Goal: Check status

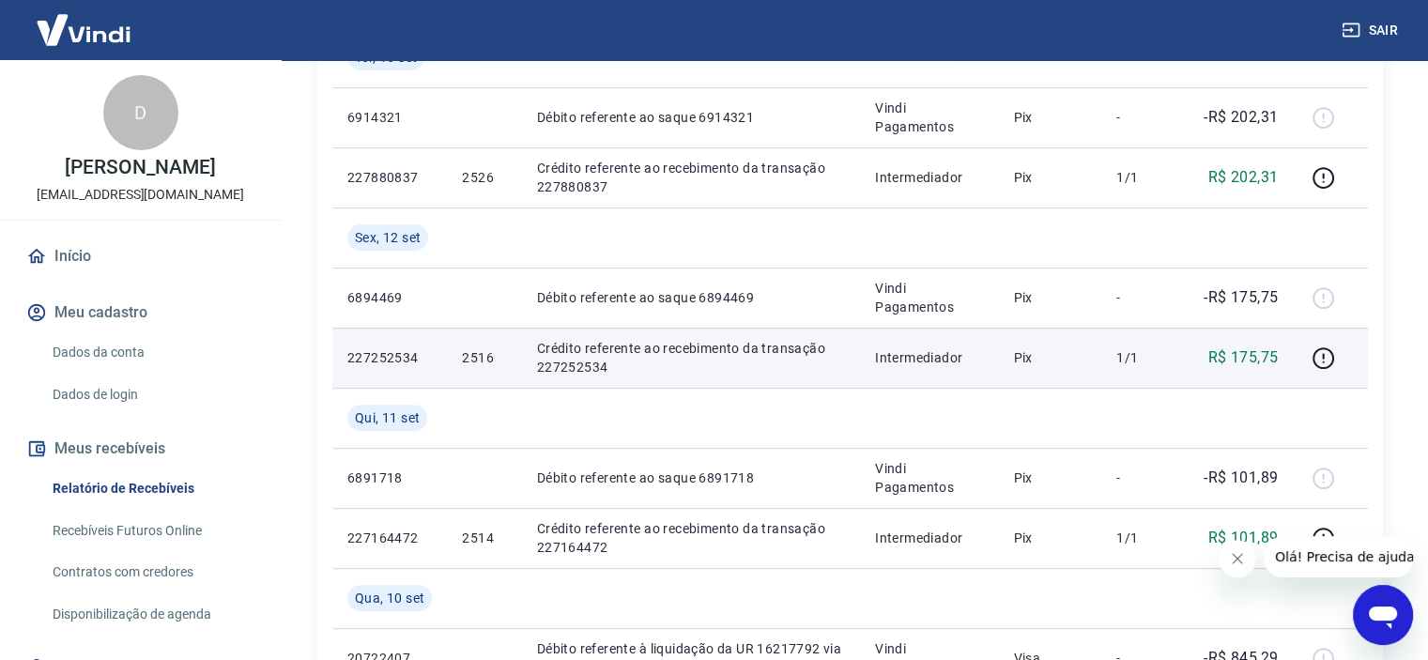
scroll to position [563, 0]
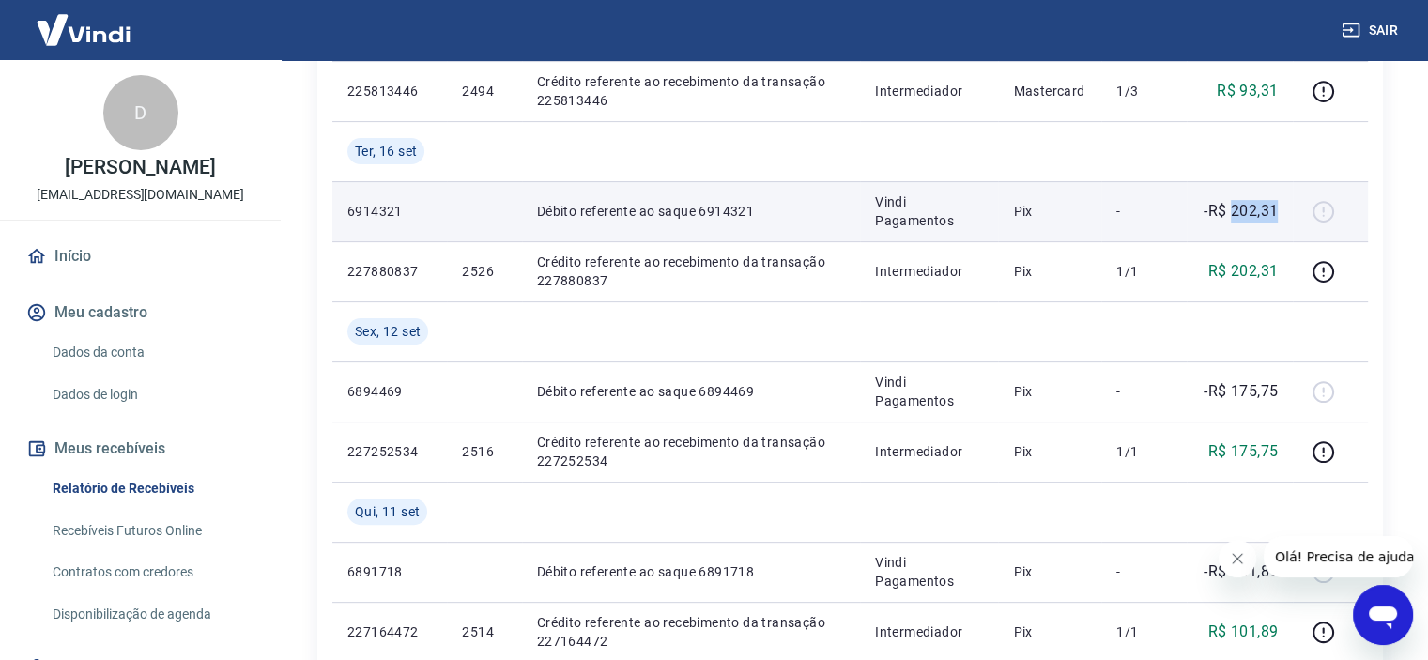
drag, startPoint x: 1278, startPoint y: 220, endPoint x: 1227, endPoint y: 223, distance: 50.8
click at [1227, 223] on p "-R$ 202,31" at bounding box center [1241, 211] width 74 height 23
copy p "202,31"
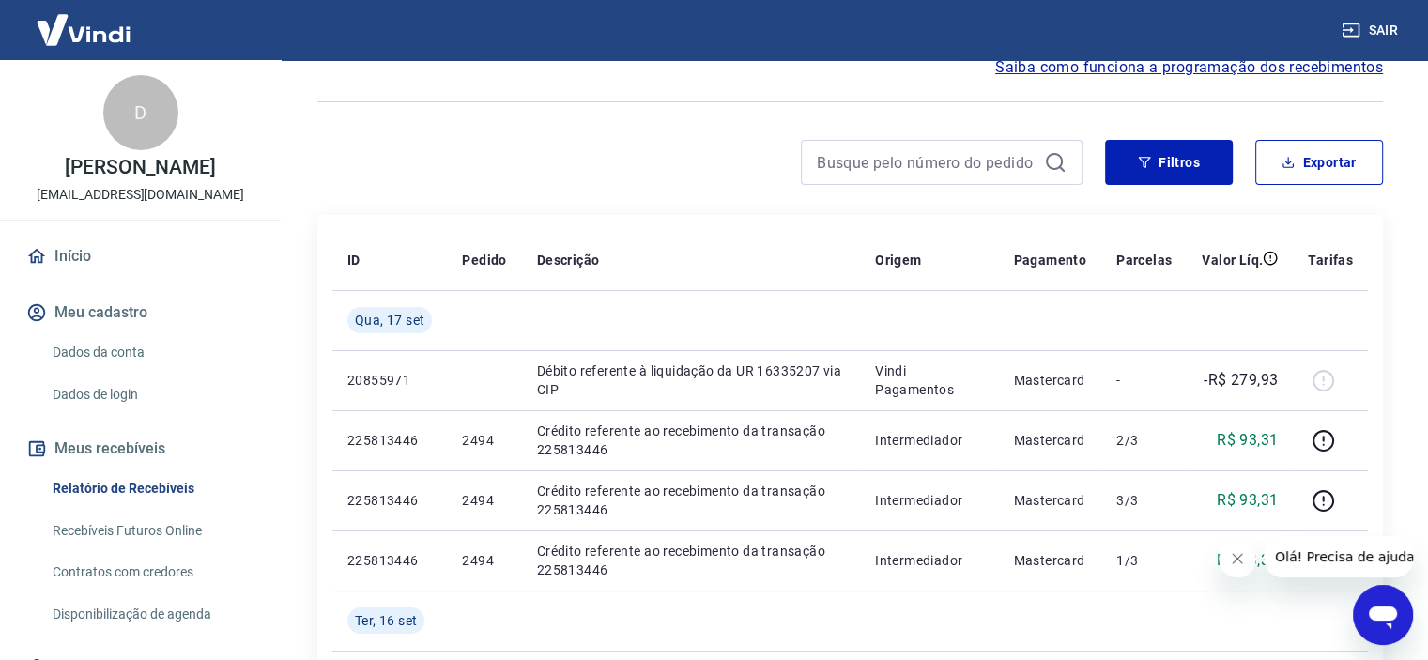
scroll to position [188, 0]
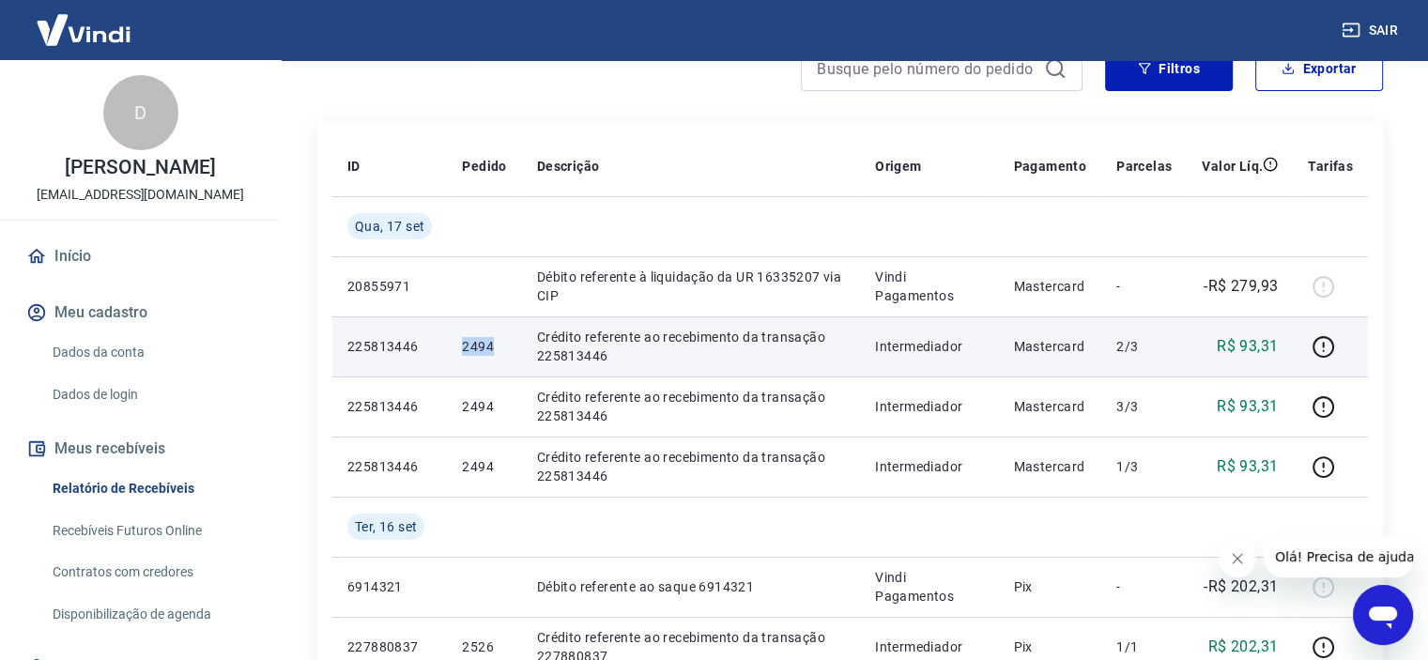
drag, startPoint x: 462, startPoint y: 346, endPoint x: 492, endPoint y: 345, distance: 30.1
click at [492, 345] on p "2494" at bounding box center [484, 346] width 44 height 19
copy p "2494"
